Goal: Task Accomplishment & Management: Manage account settings

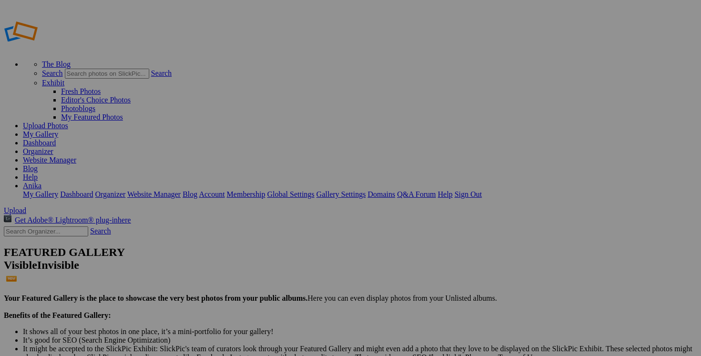
click at [56, 139] on link "Dashboard" at bounding box center [39, 143] width 33 height 8
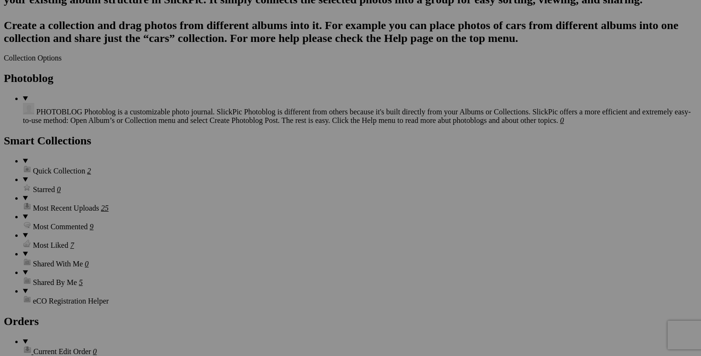
scroll to position [1229, 0]
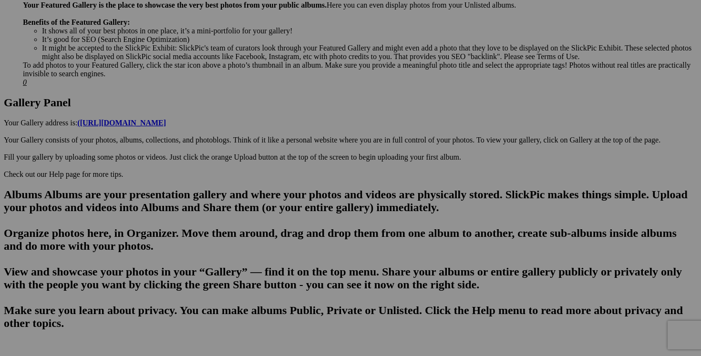
scroll to position [415, 0]
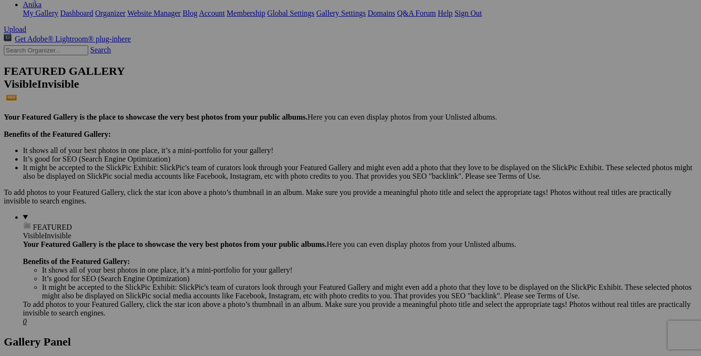
scroll to position [0, 0]
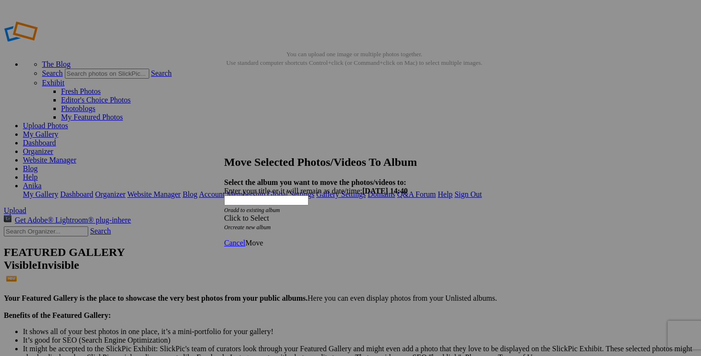
click at [224, 214] on span at bounding box center [224, 218] width 0 height 8
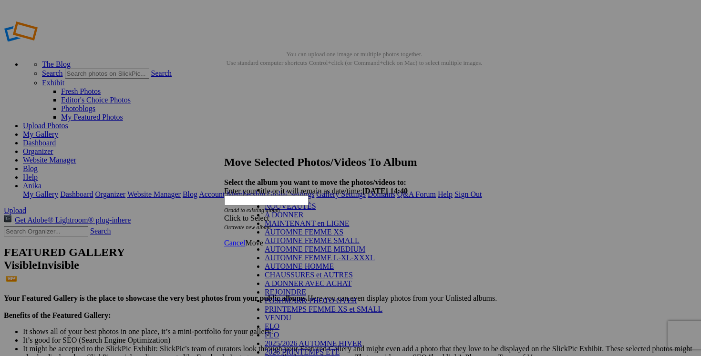
scroll to position [114, 0]
click at [291, 314] on link "VENDU" at bounding box center [278, 318] width 27 height 8
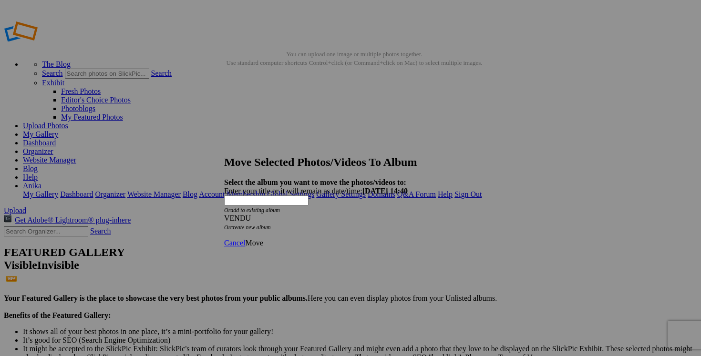
click at [263, 239] on span "Move" at bounding box center [254, 243] width 18 height 8
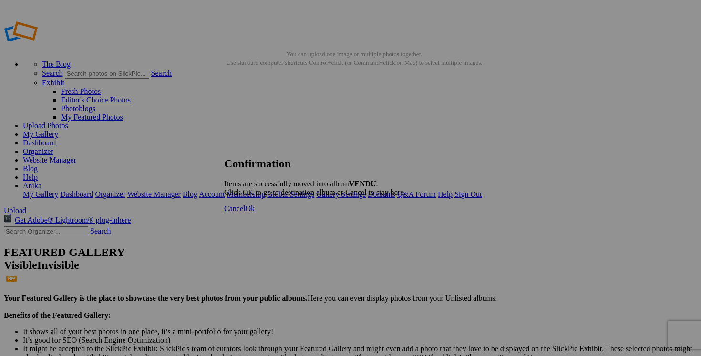
click at [245, 213] on span "Cancel" at bounding box center [234, 209] width 21 height 8
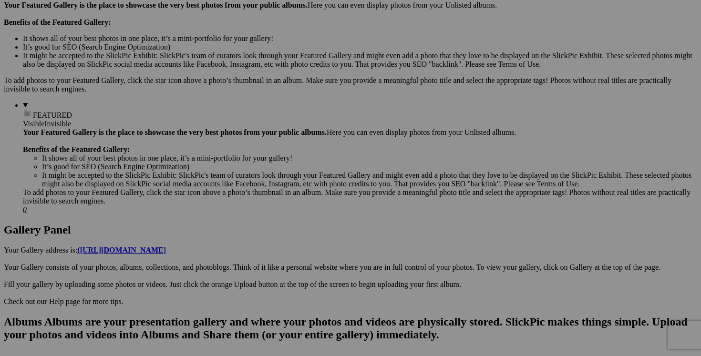
scroll to position [298, 0]
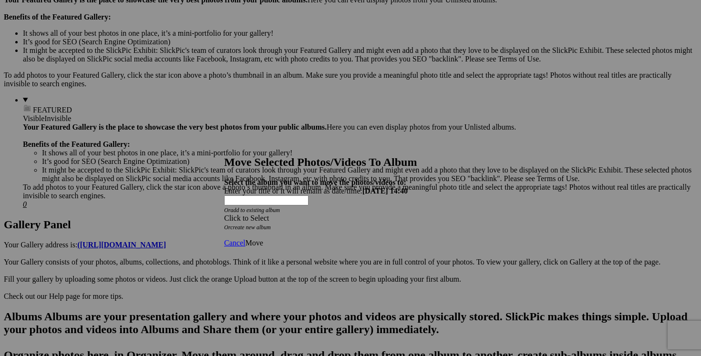
click at [224, 214] on span at bounding box center [224, 218] width 0 height 8
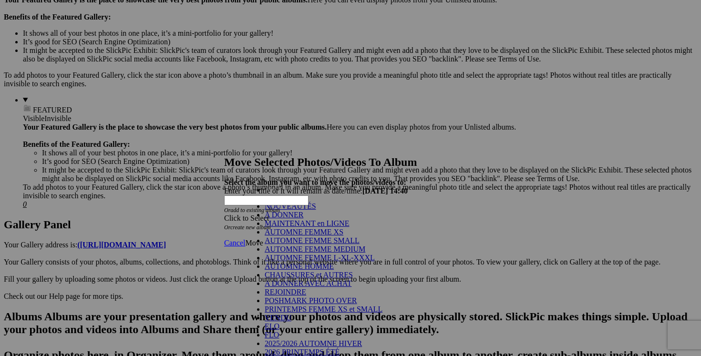
scroll to position [135, 0]
click at [291, 314] on link "VENDU" at bounding box center [278, 318] width 27 height 8
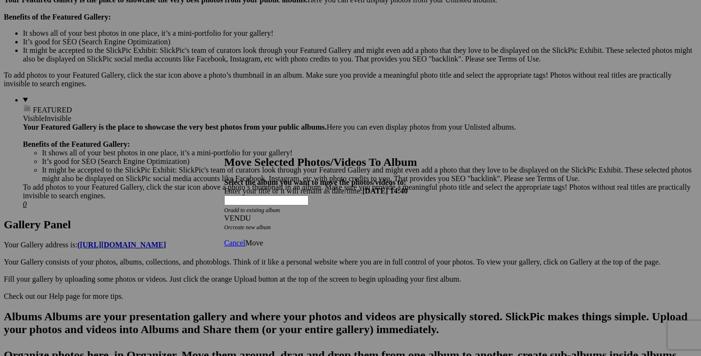
click at [263, 239] on span "Move" at bounding box center [254, 243] width 18 height 8
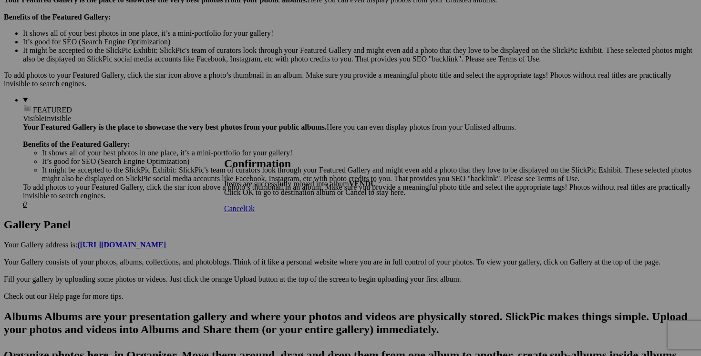
click at [245, 213] on span "Cancel" at bounding box center [234, 209] width 21 height 8
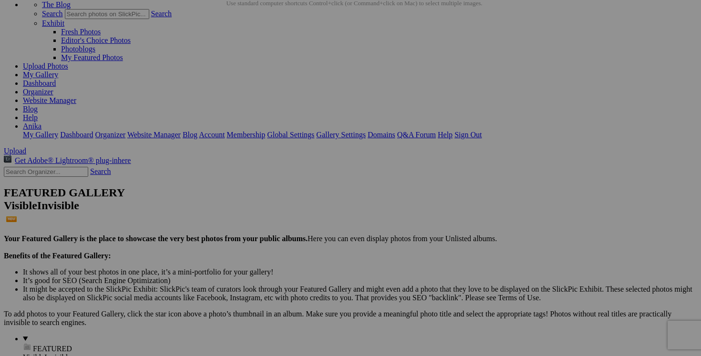
scroll to position [16, 0]
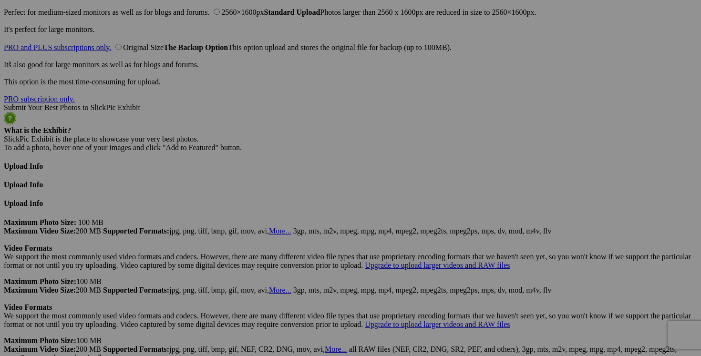
scroll to position [2344, 0]
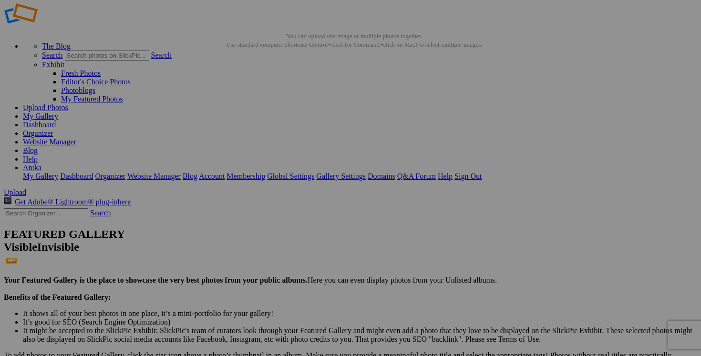
scroll to position [0, 0]
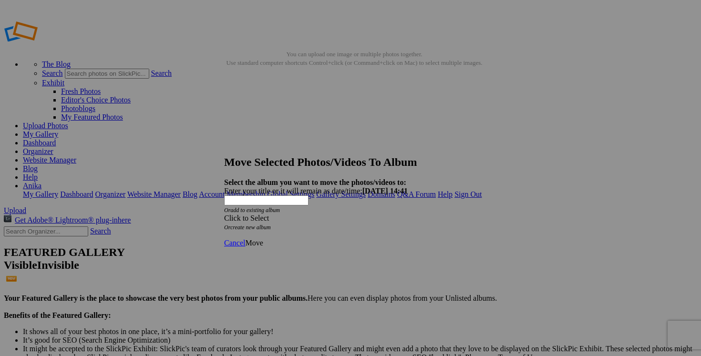
click at [224, 214] on span at bounding box center [224, 218] width 0 height 8
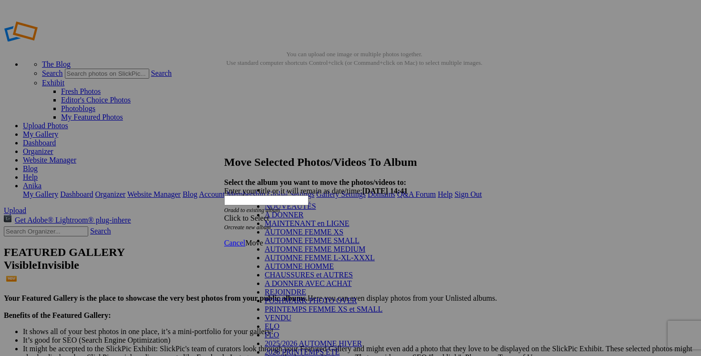
scroll to position [118, 0]
click at [289, 314] on link "VENDU" at bounding box center [278, 318] width 27 height 8
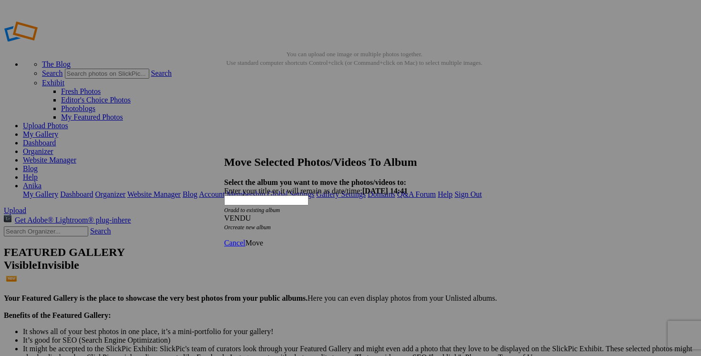
click at [263, 239] on span "Move" at bounding box center [254, 243] width 18 height 8
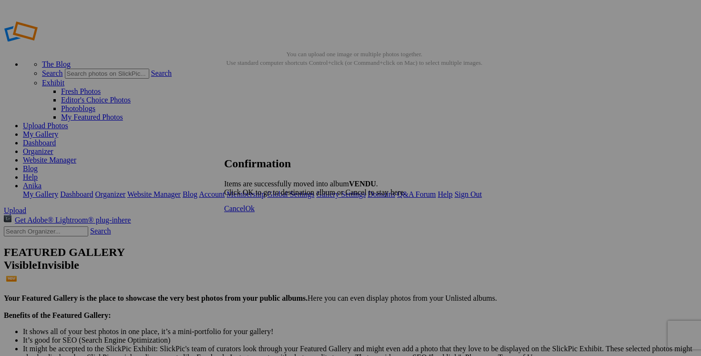
click at [245, 213] on span "Cancel" at bounding box center [234, 209] width 21 height 8
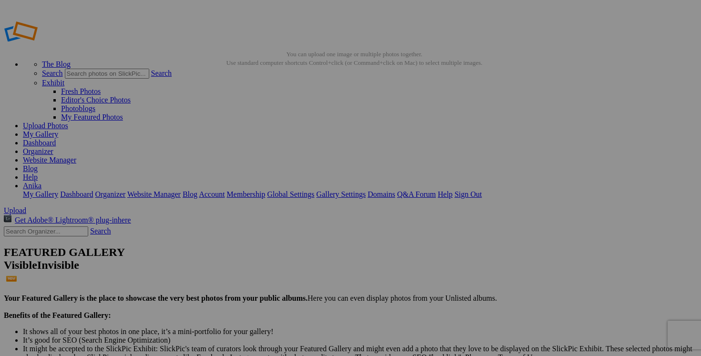
click at [56, 139] on link "Dashboard" at bounding box center [39, 143] width 33 height 8
